Goal: Task Accomplishment & Management: Use online tool/utility

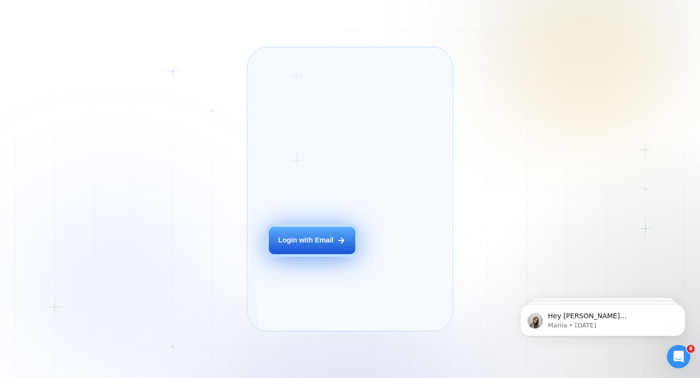
click at [293, 246] on div "Login with Email" at bounding box center [305, 241] width 55 height 10
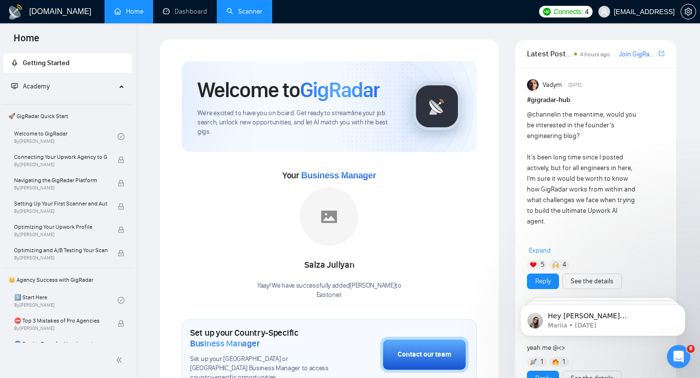
click at [249, 16] on link "Scanner" at bounding box center [245, 11] width 36 height 8
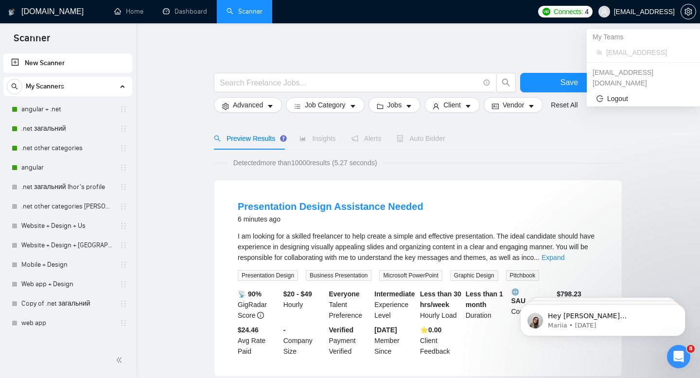
click at [674, 17] on span "vadym@eastoner.ner" at bounding box center [637, 11] width 88 height 31
click at [681, 14] on span "setting" at bounding box center [688, 12] width 15 height 8
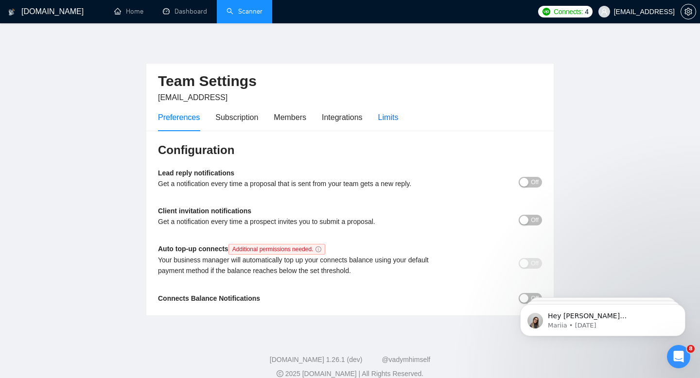
click at [385, 121] on div "Limits" at bounding box center [388, 117] width 20 height 12
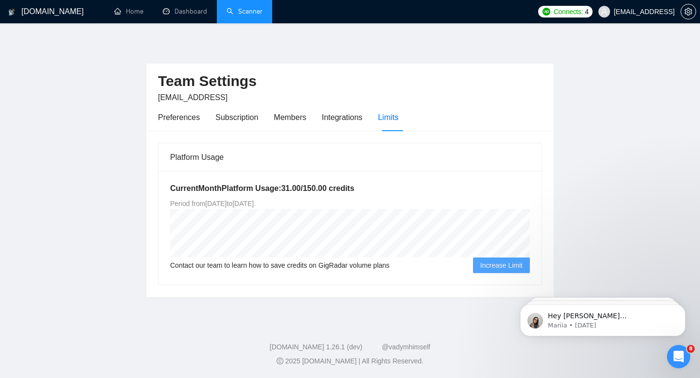
click at [239, 14] on link "Scanner" at bounding box center [245, 11] width 36 height 8
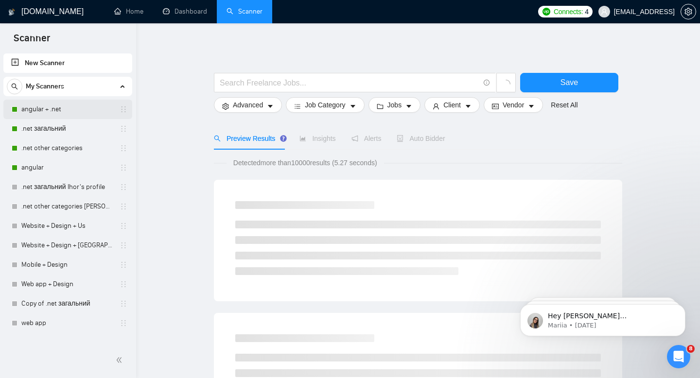
click at [54, 117] on link "angular + .net" at bounding box center [67, 109] width 92 height 19
